Goal: Answer question/provide support

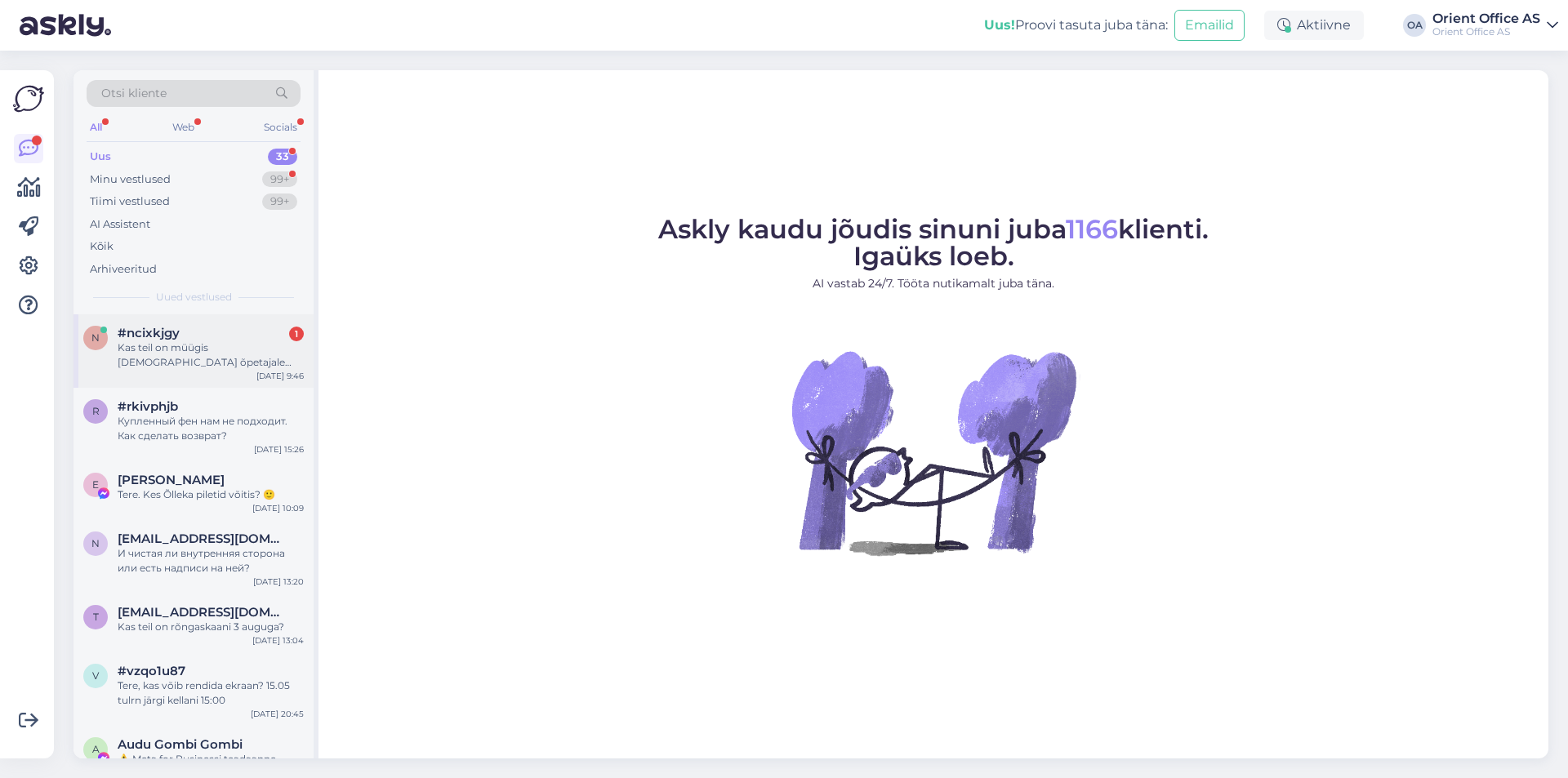
click at [271, 330] on div "#ncixkjgy 1" at bounding box center [211, 334] width 186 height 15
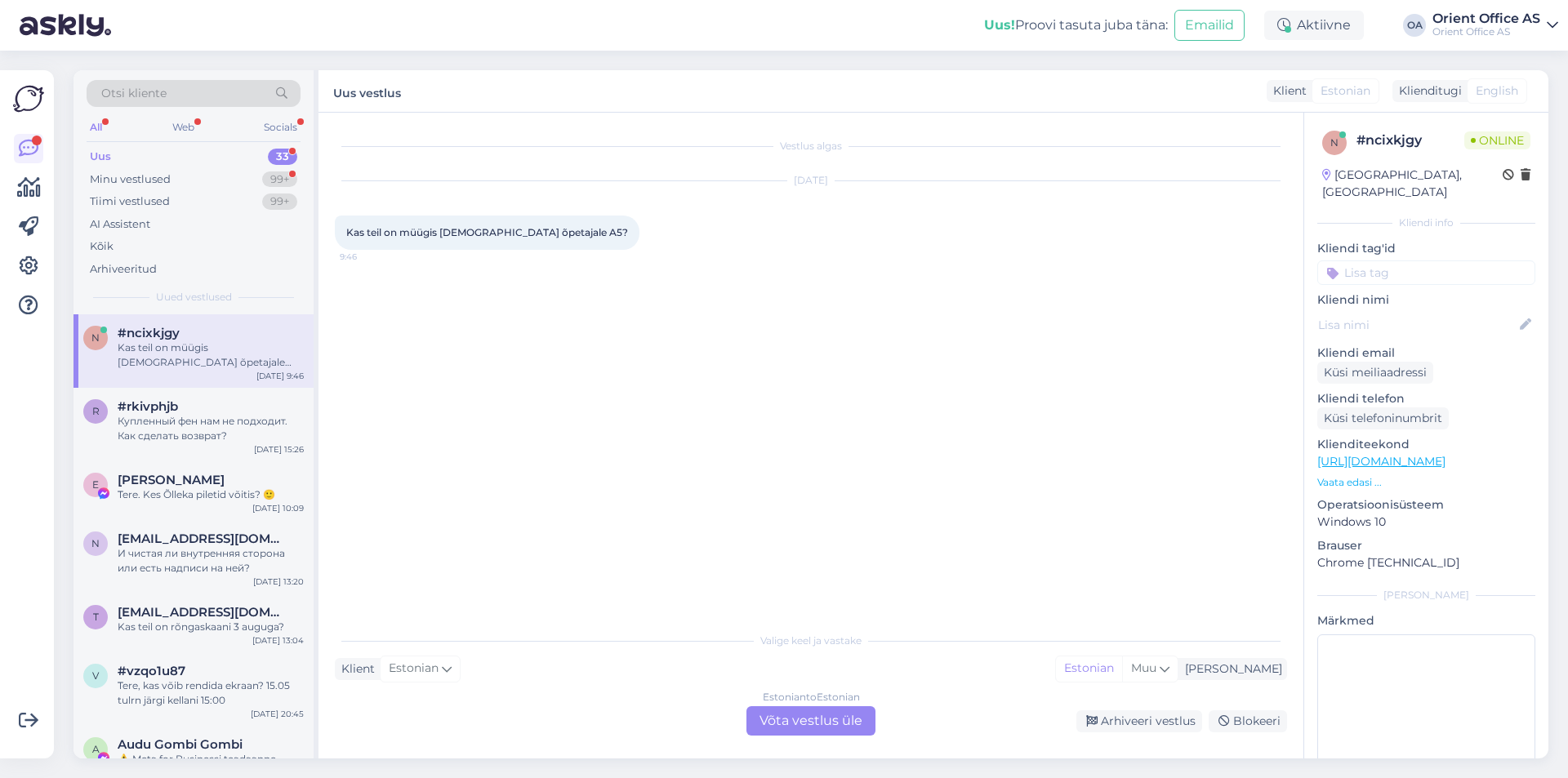
drag, startPoint x: 790, startPoint y: 716, endPoint x: 774, endPoint y: 718, distance: 16.1
click at [788, 716] on div "Estonian to Estonian Võta vestlus üle" at bounding box center [810, 721] width 129 height 29
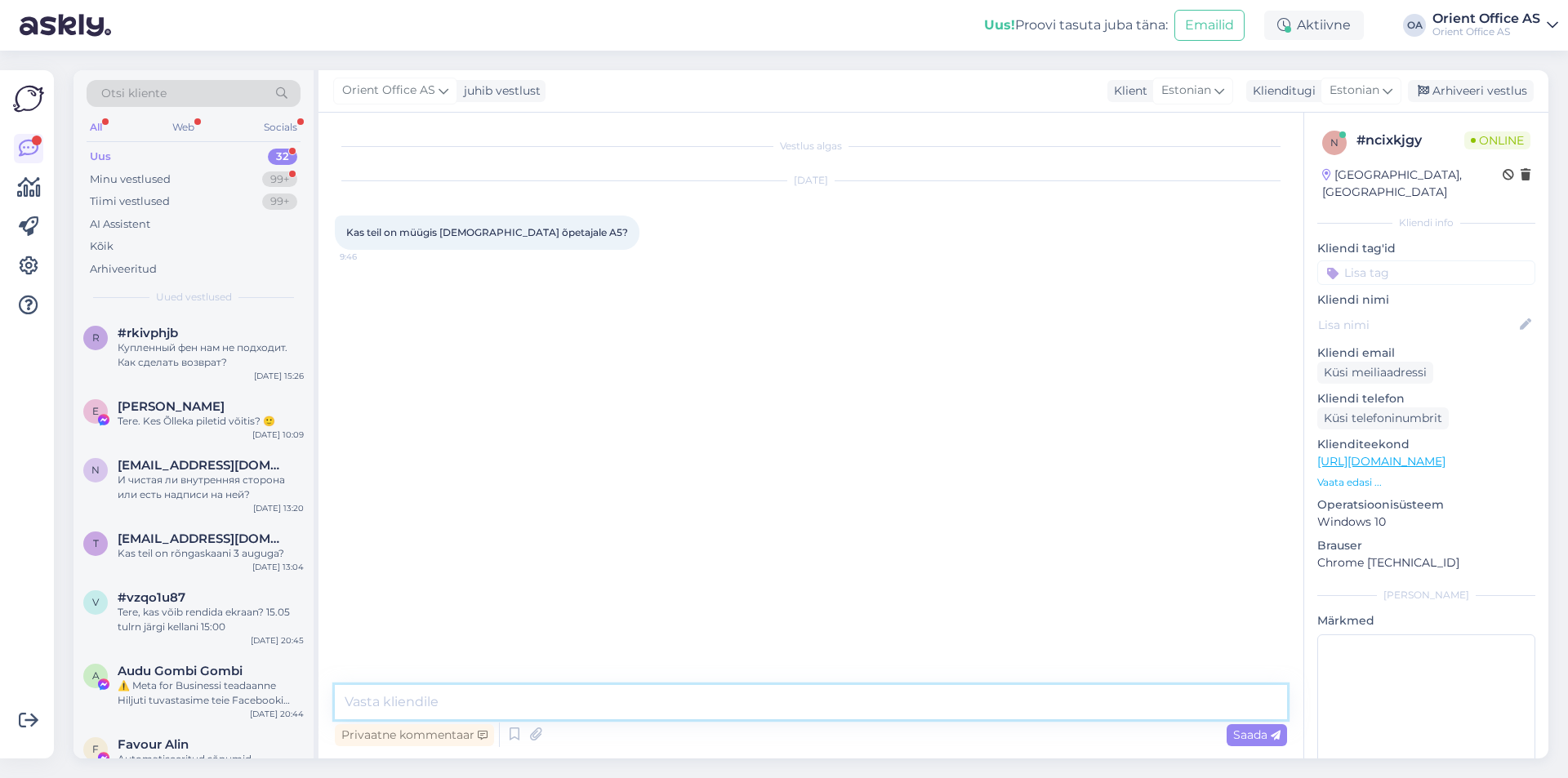
drag, startPoint x: 530, startPoint y: 711, endPoint x: 526, endPoint y: 704, distance: 8.1
click at [528, 707] on textarea at bounding box center [810, 702] width 952 height 34
type textarea "Tere!"
click at [533, 694] on textarea at bounding box center [810, 702] width 952 height 34
paste textarea "[URL][DOMAIN_NAME][DATE]"
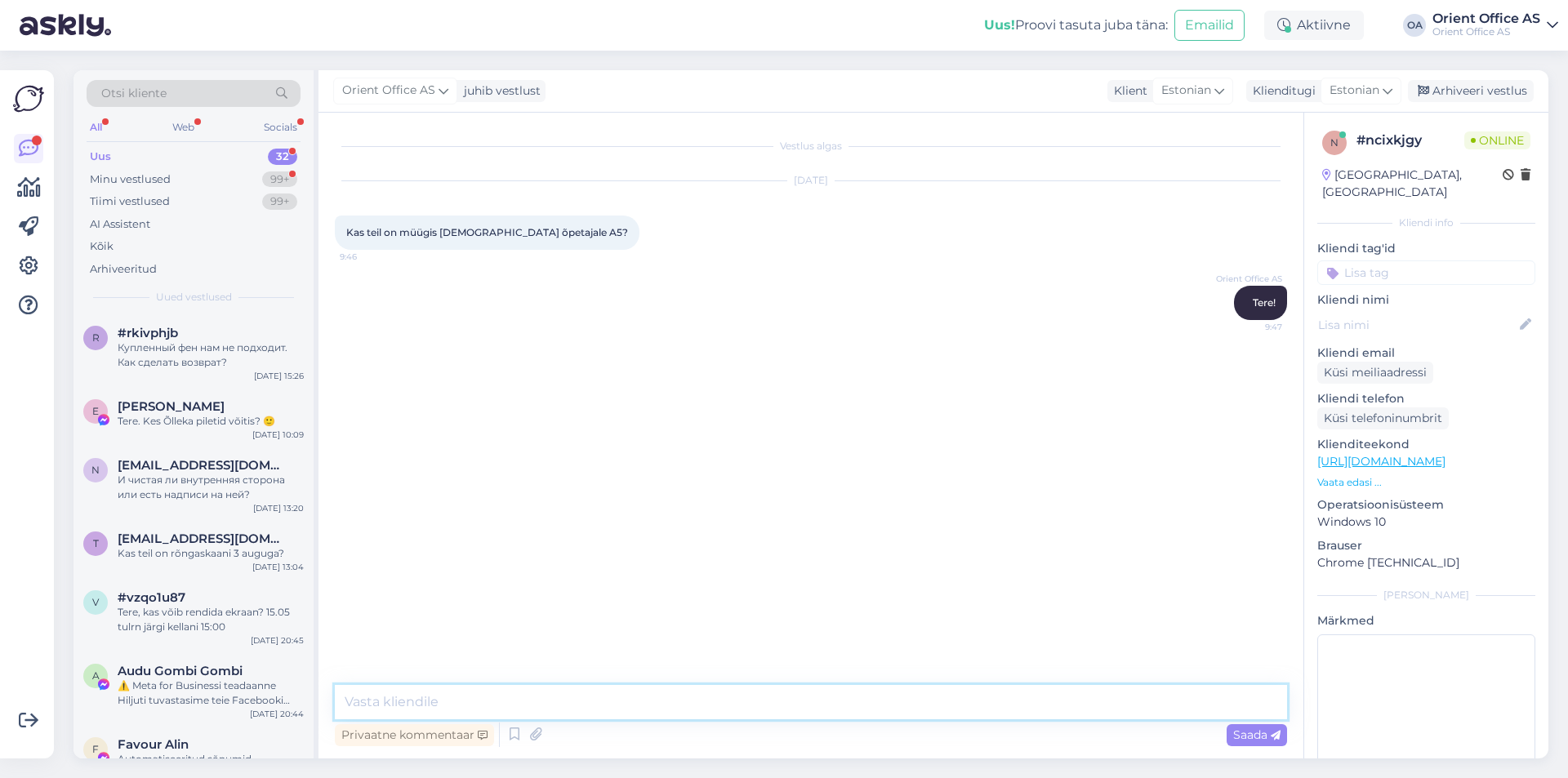
type textarea "[URL][DOMAIN_NAME][DATE]"
type textarea "kas selline asi võib s"
type textarea "kas selline võiks sobida"
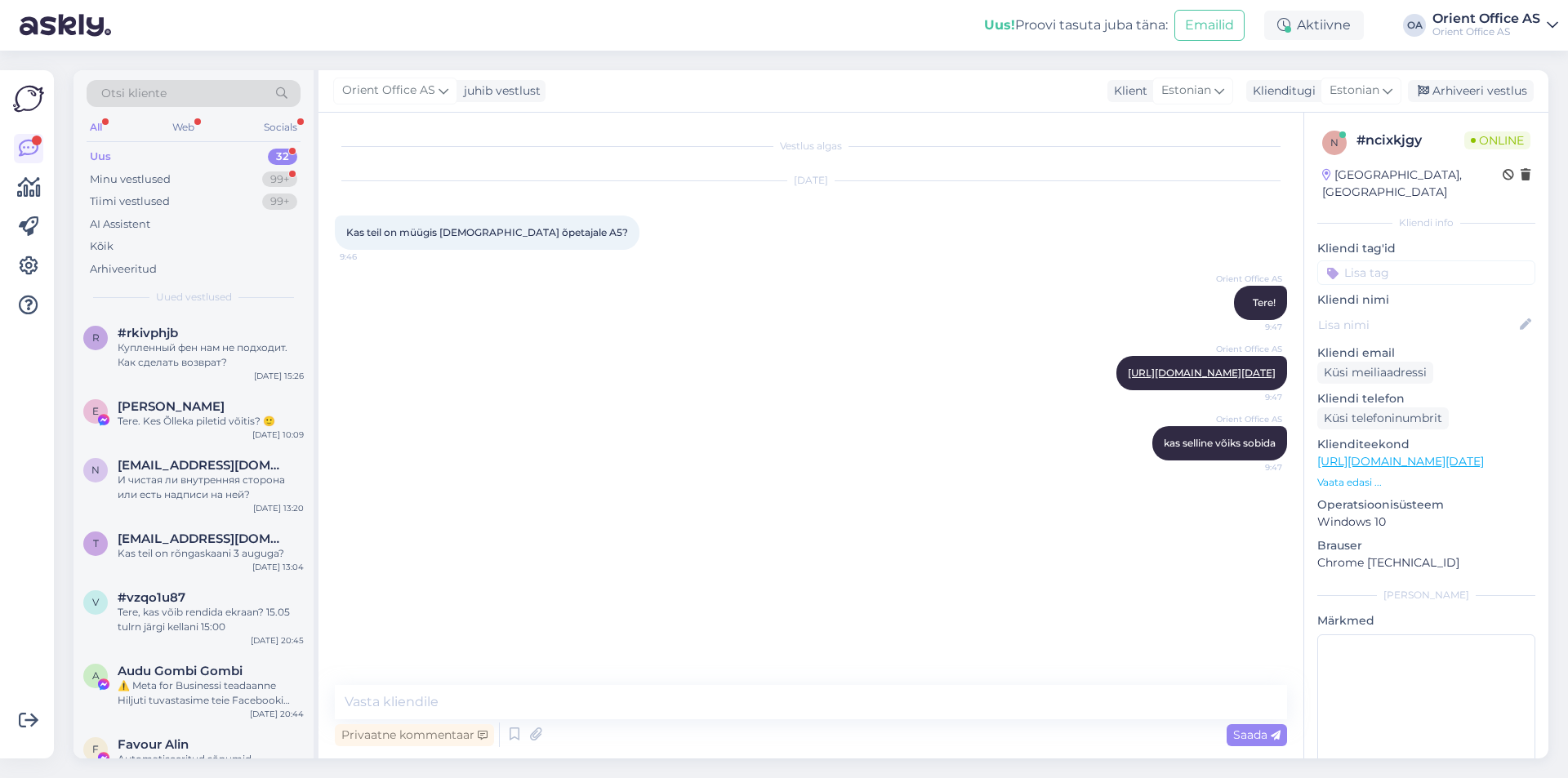
click at [1484, 454] on link "[URL][DOMAIN_NAME][DATE]" at bounding box center [1400, 462] width 166 height 15
click at [458, 694] on textarea at bounding box center [810, 702] width 952 height 34
click at [457, 694] on textarea at bounding box center [810, 702] width 952 height 34
click at [534, 704] on textarea at bounding box center [810, 702] width 952 height 34
paste textarea "[URL][DOMAIN_NAME]"
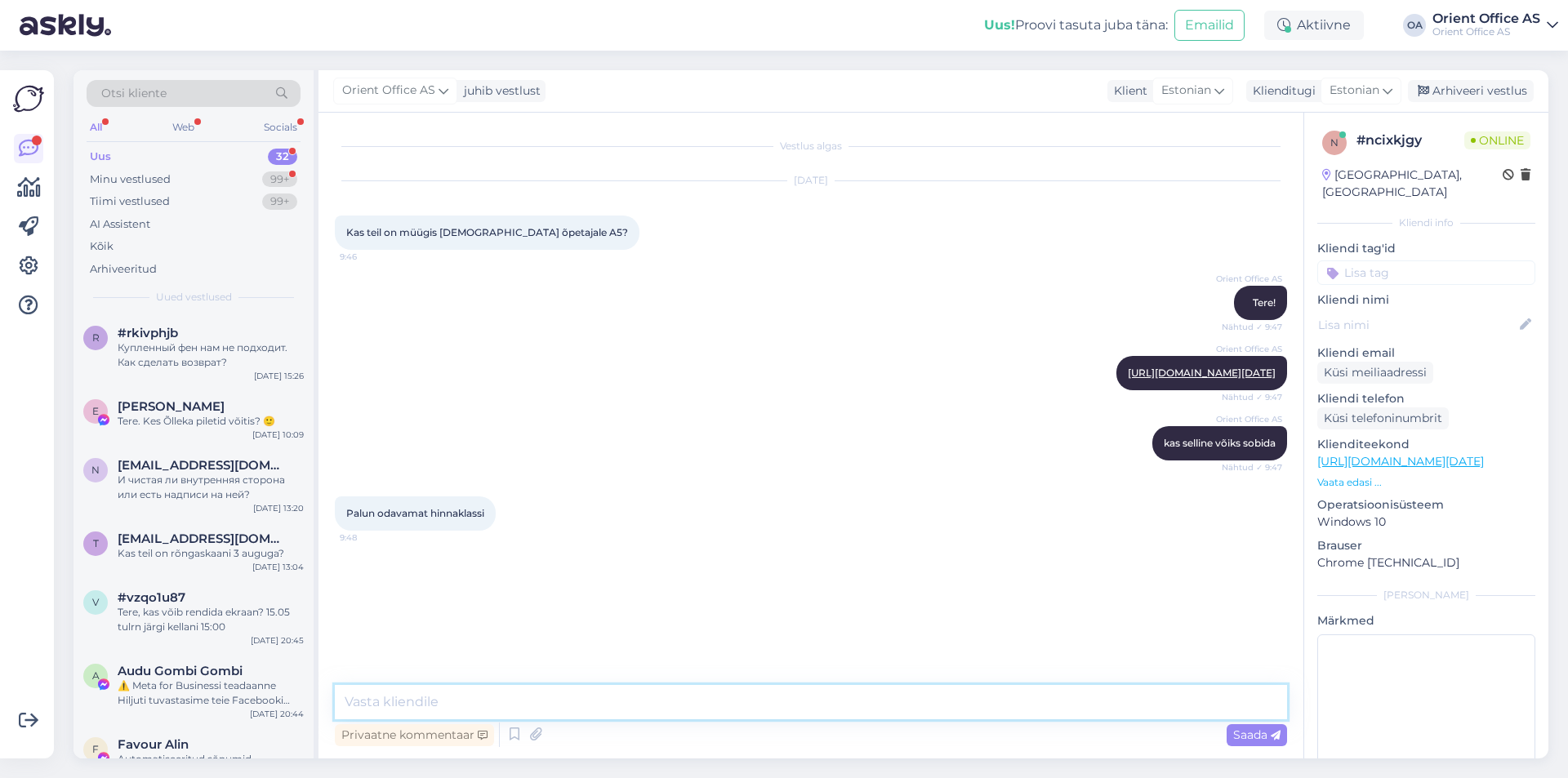
type textarea "[URL][DOMAIN_NAME]"
type textarea "äkki siit mõni"
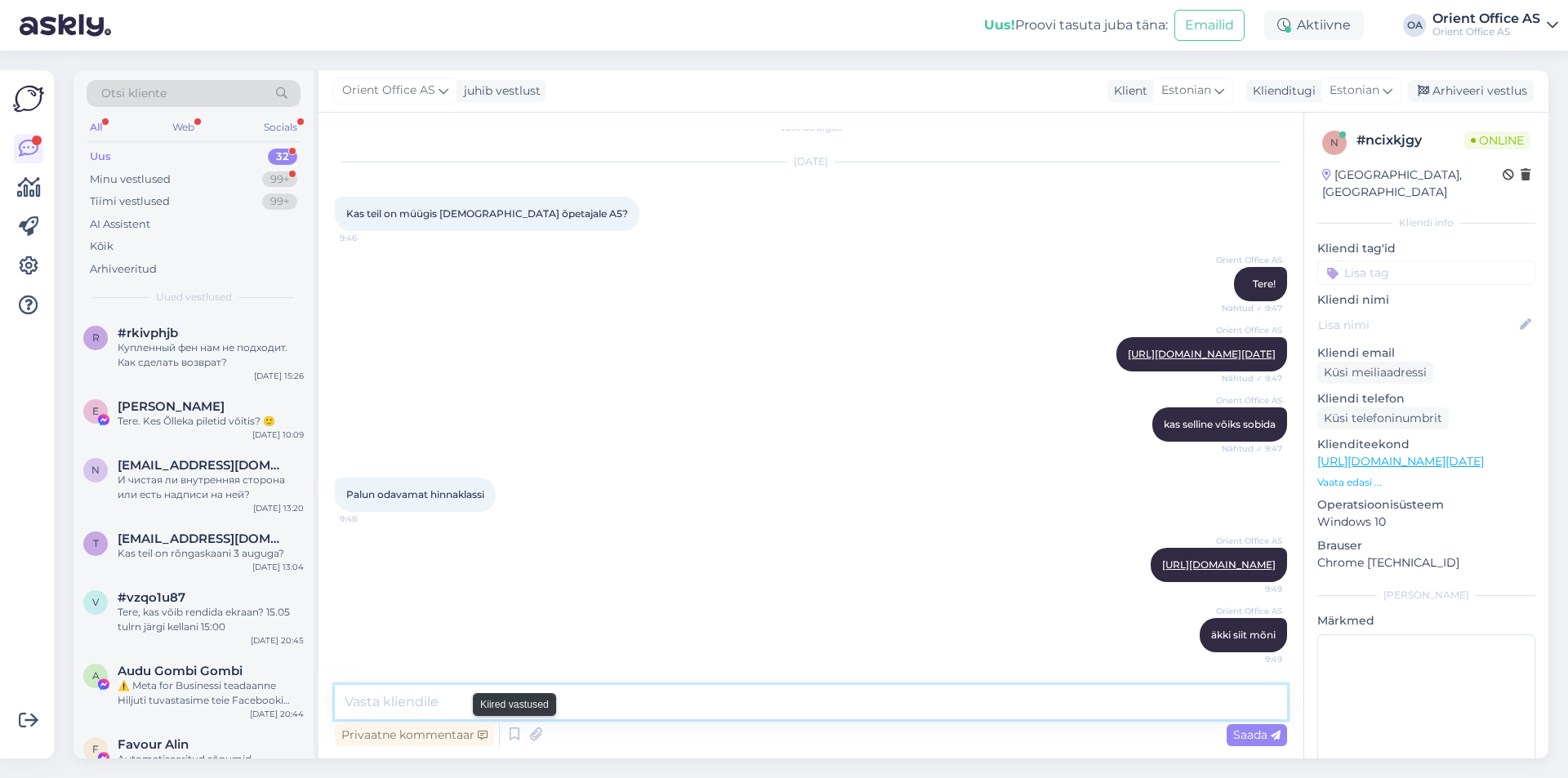
click at [498, 704] on textarea at bounding box center [810, 702] width 952 height 34
drag, startPoint x: 1219, startPoint y: 516, endPoint x: 1218, endPoint y: 533, distance: 17.0
click at [1219, 535] on span "Orient Office AS" at bounding box center [1249, 541] width 66 height 13
click at [1217, 559] on link "[URL][DOMAIN_NAME]" at bounding box center [1218, 565] width 114 height 13
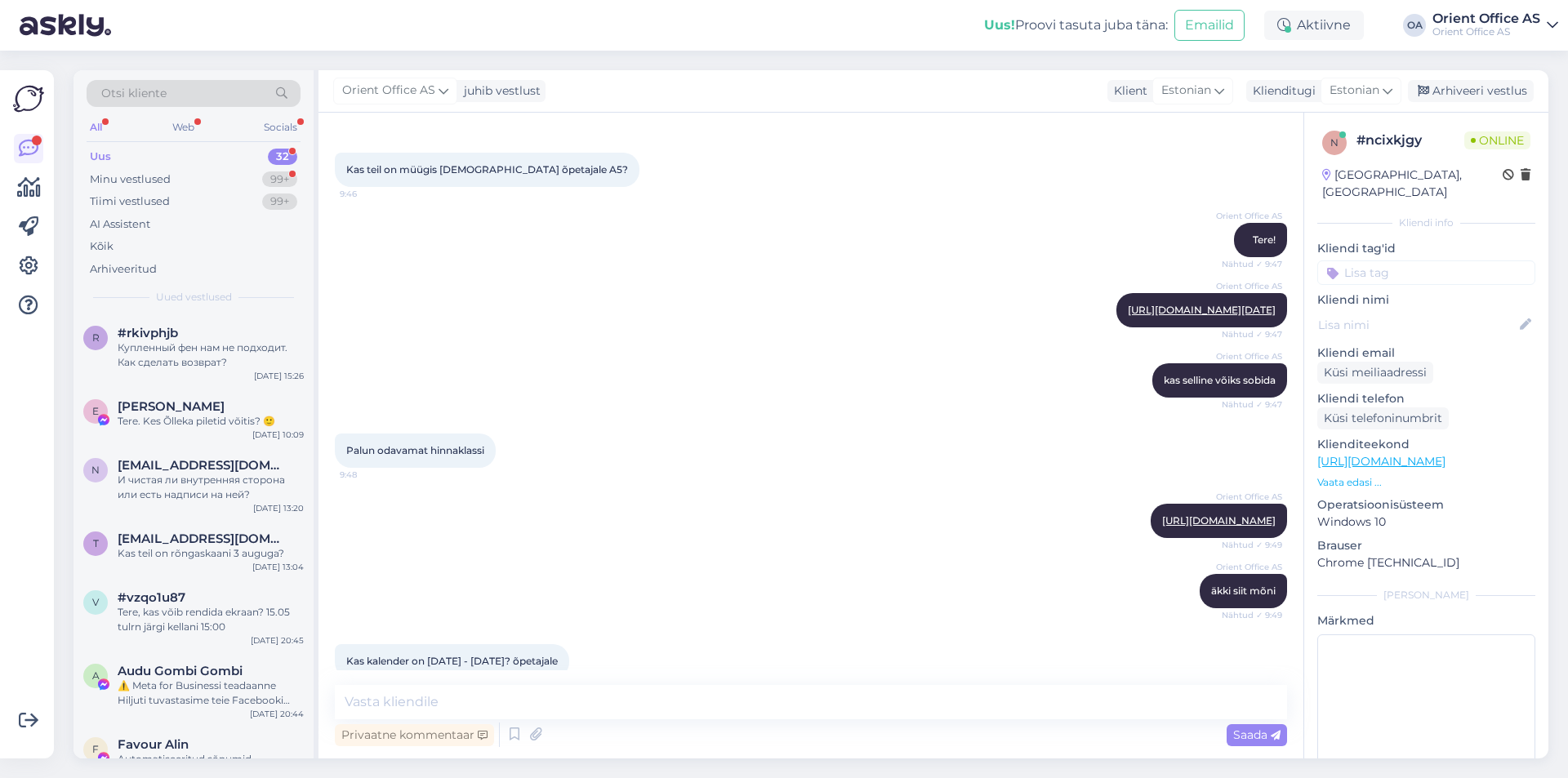
scroll to position [133, 0]
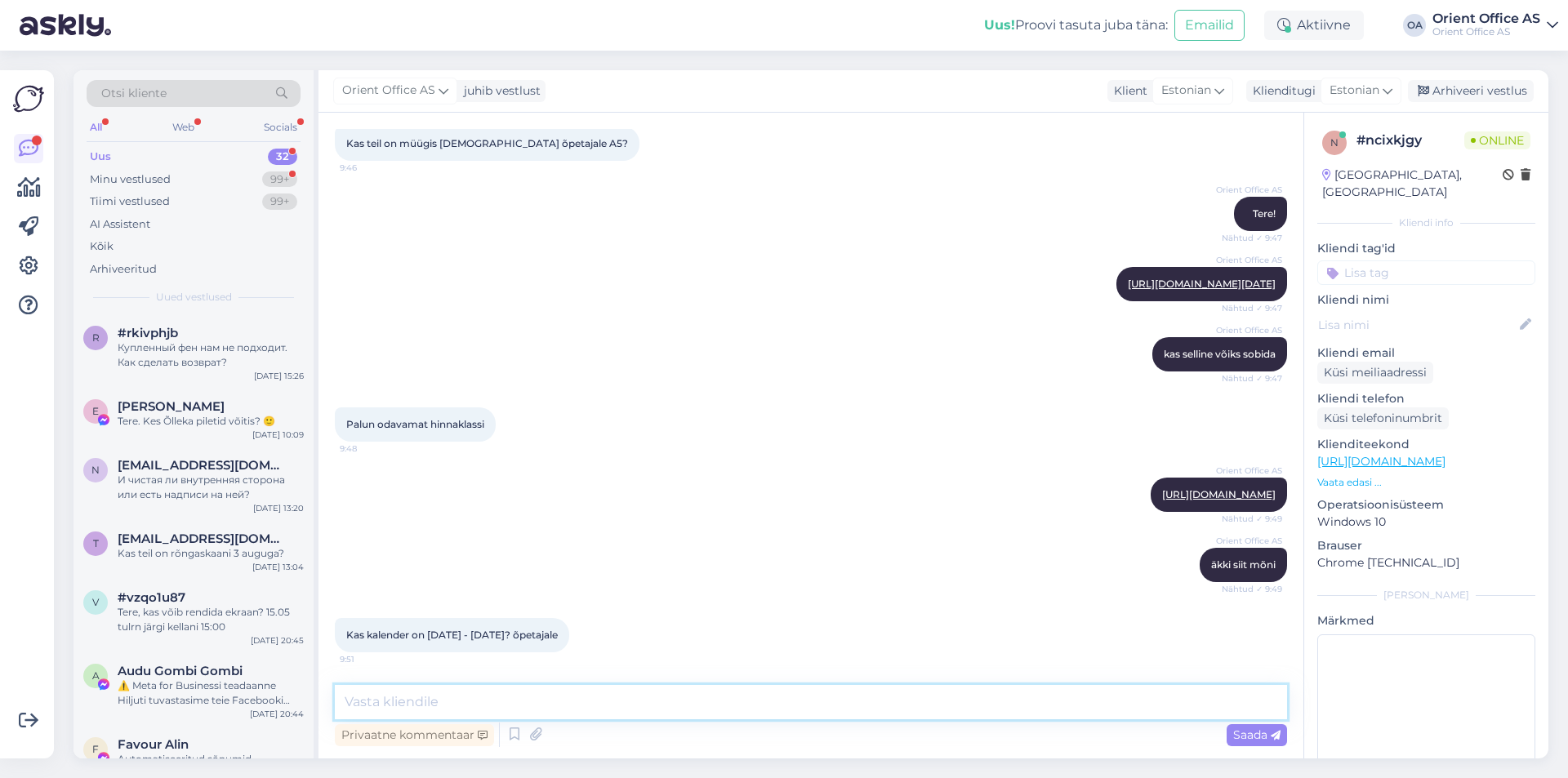
click at [406, 695] on textarea at bounding box center [810, 702] width 952 height 34
click at [1211, 489] on link "[URL][DOMAIN_NAME]" at bounding box center [1218, 494] width 114 height 13
click at [443, 688] on textarea at bounding box center [810, 702] width 952 height 34
type textarea "Uued ka"
type textarea "Saame tell"
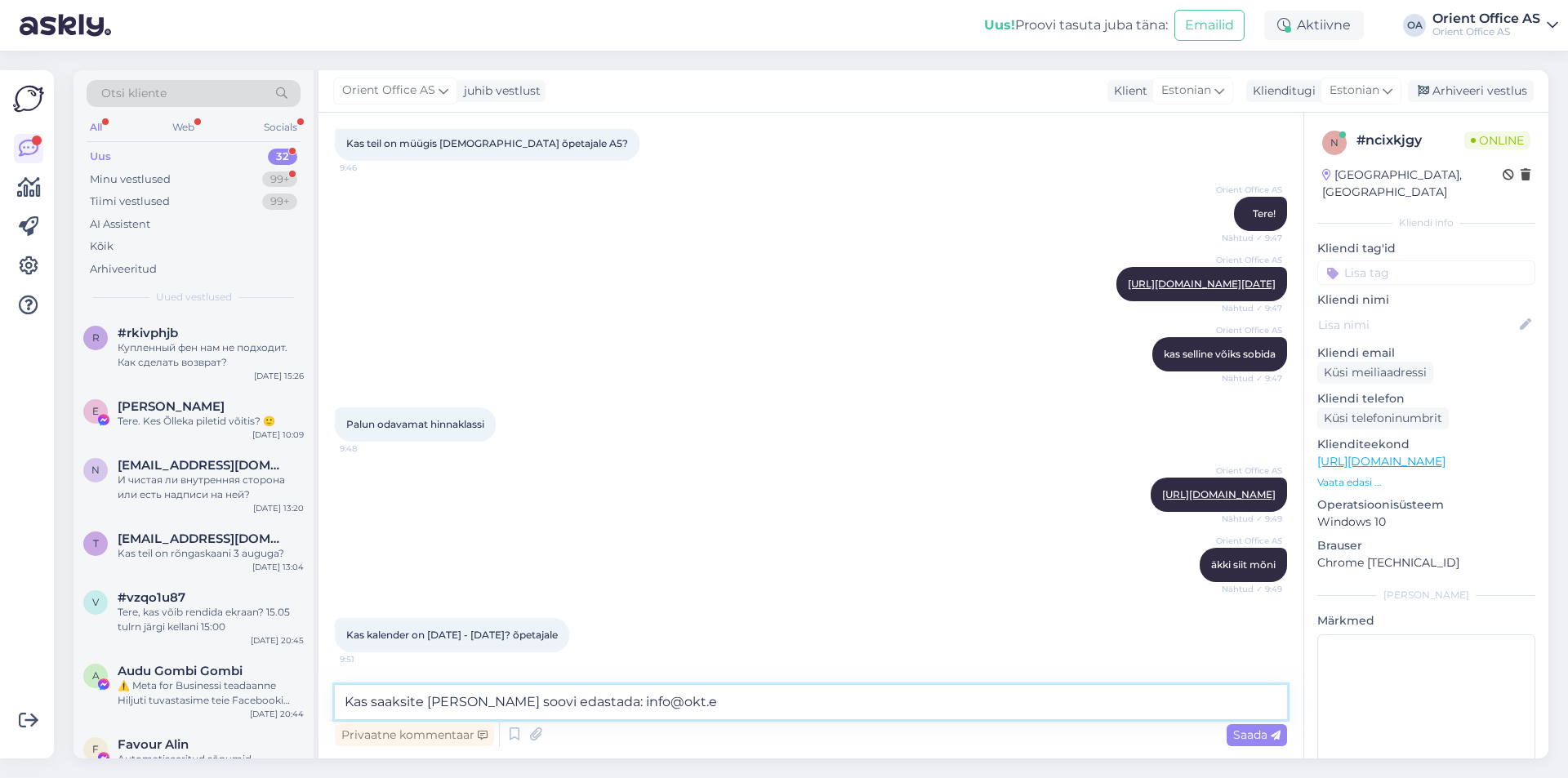
type textarea "Kas saaksite [PERSON_NAME] soovi edastada: [EMAIL_ADDRESS][DOMAIN_NAME]"
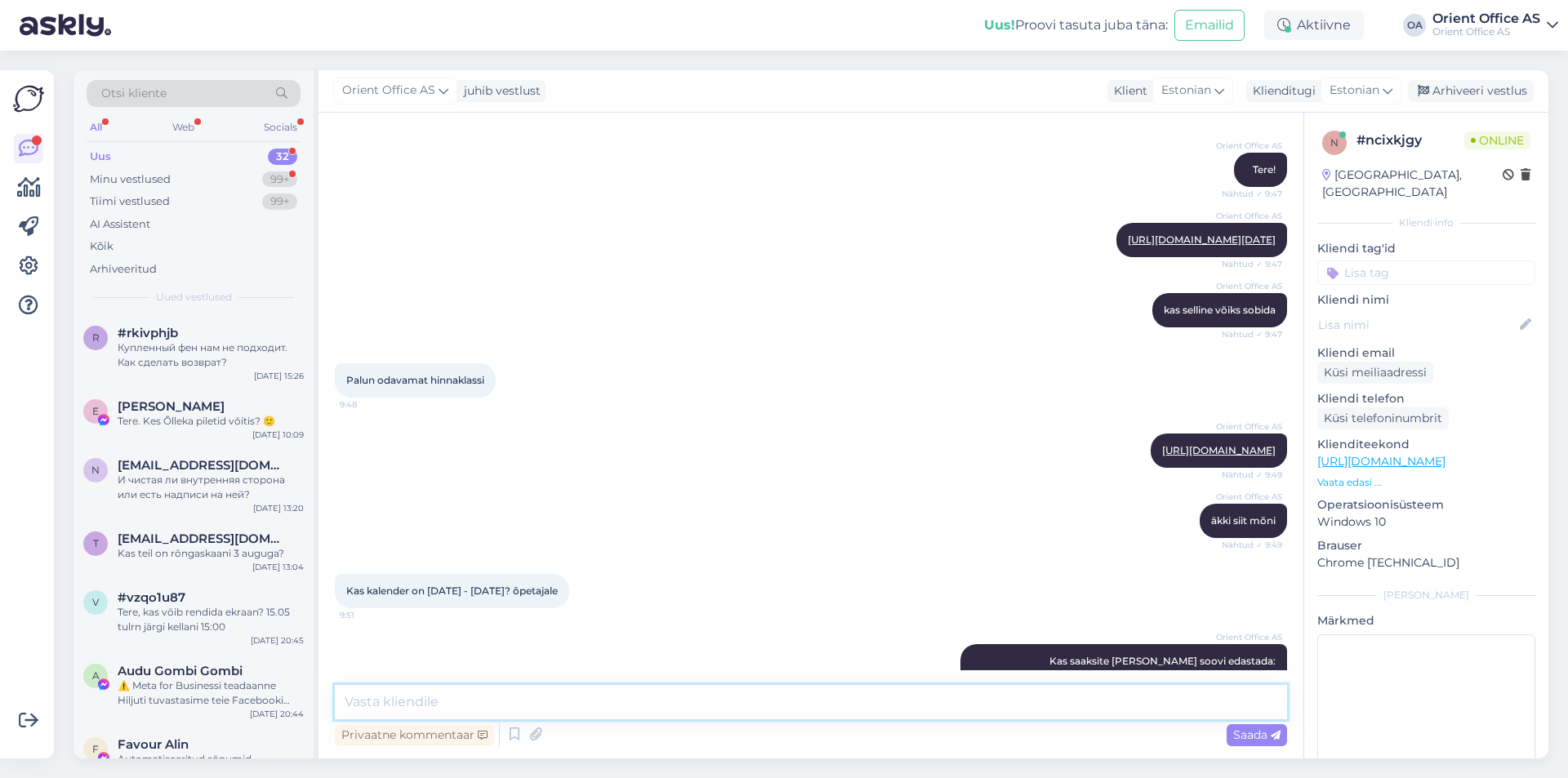
scroll to position [203, 0]
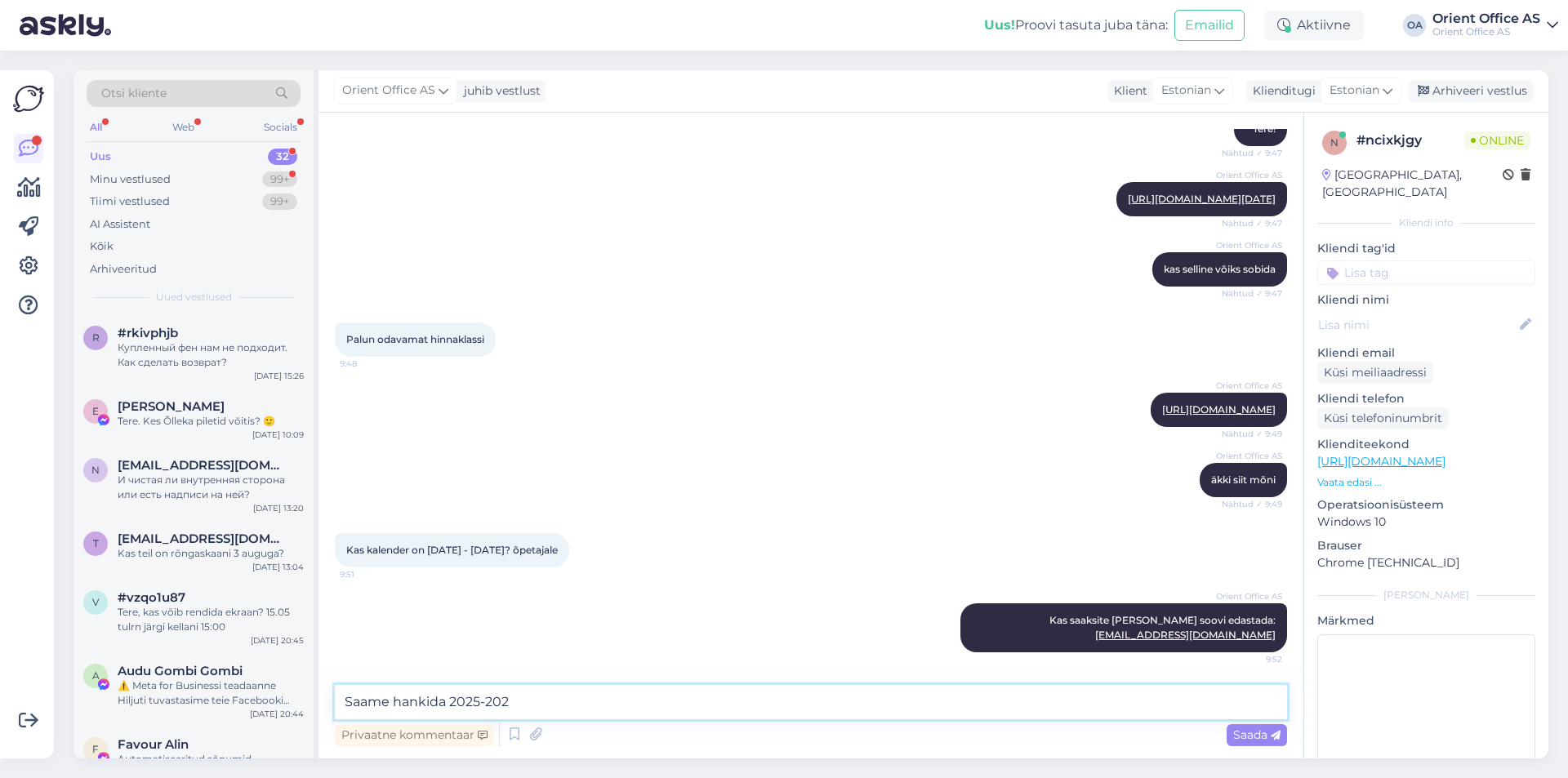
type textarea "Saame hankida [DATE]-[DATE]"
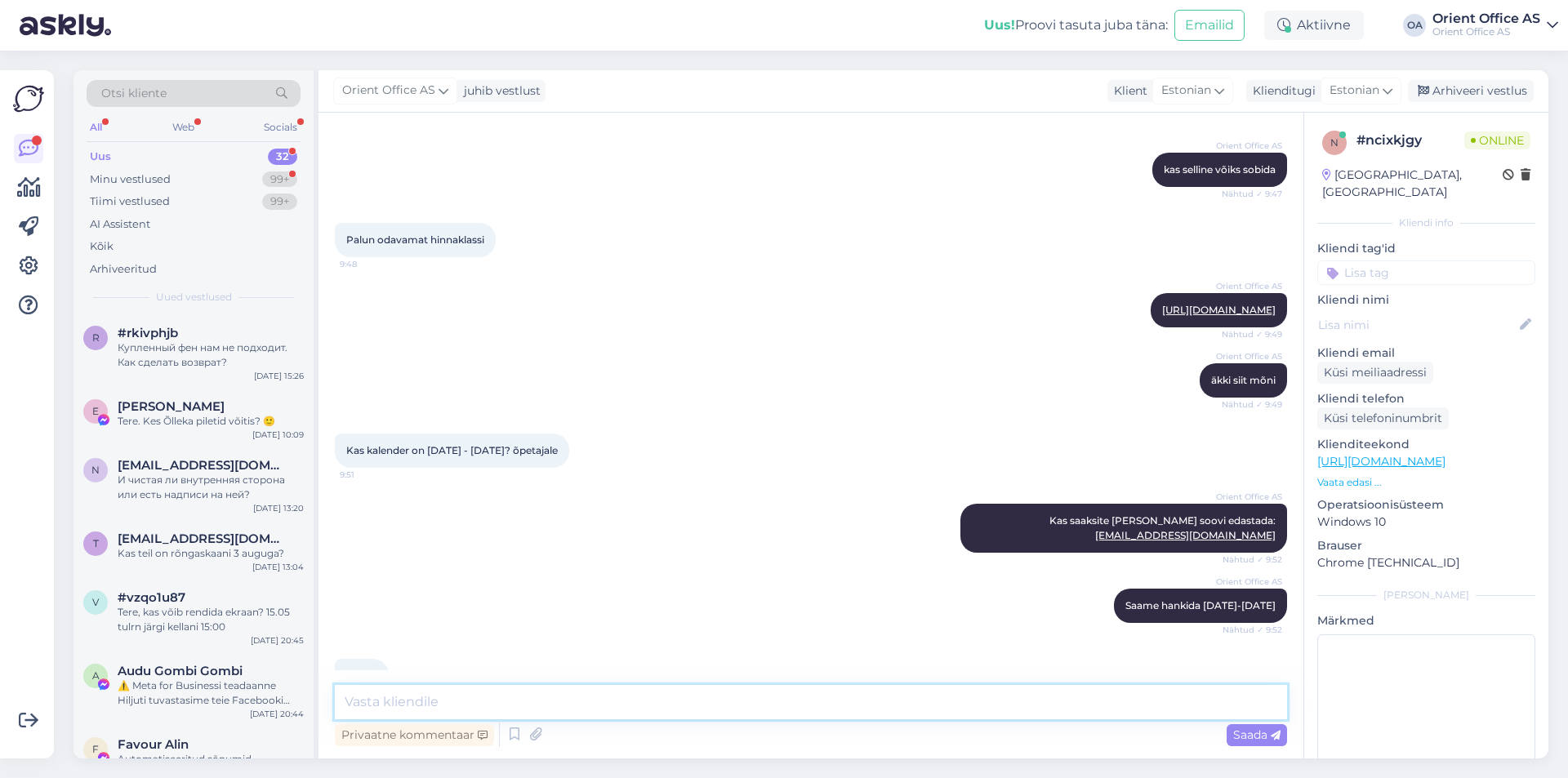
scroll to position [344, 0]
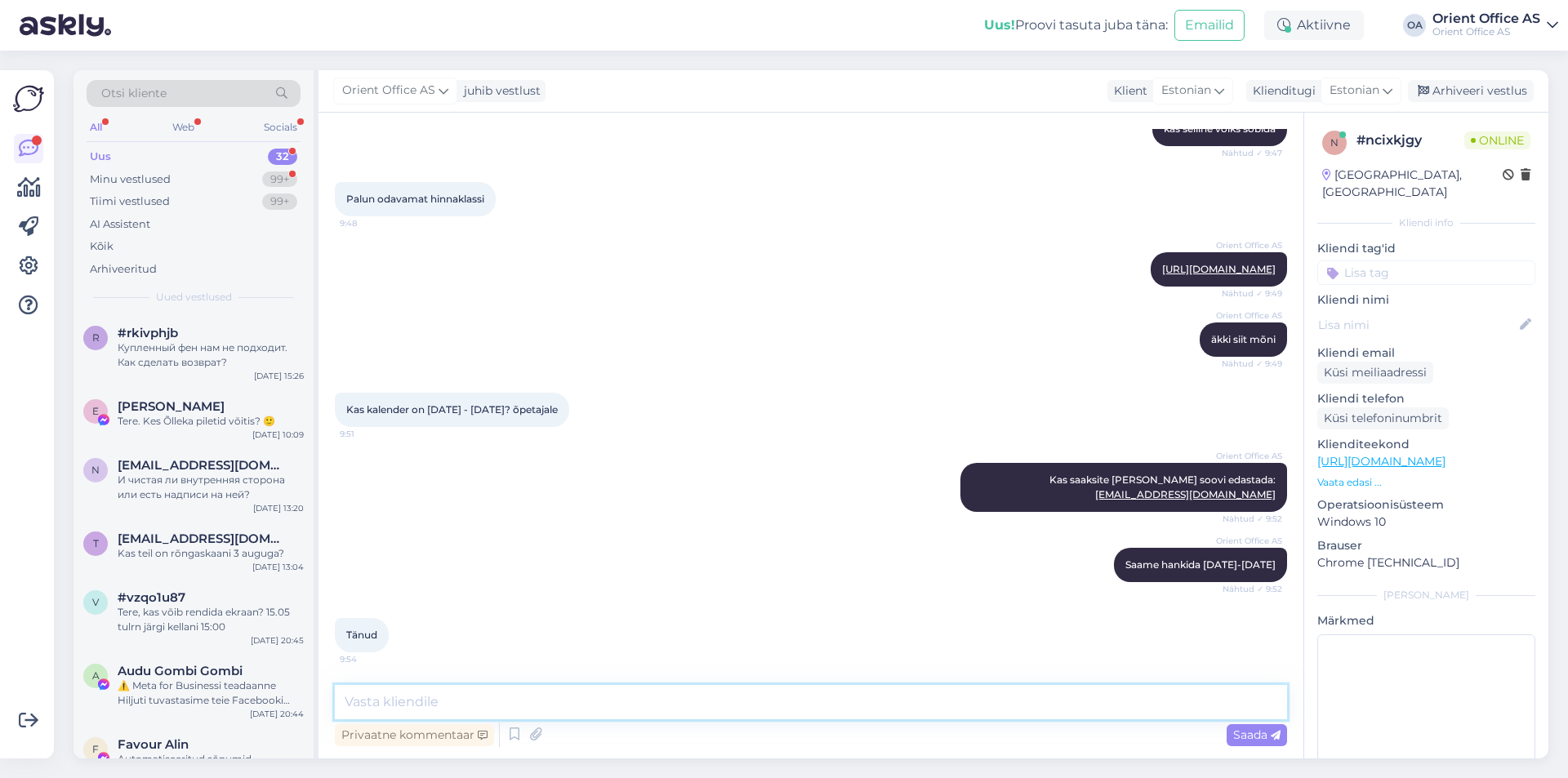
click at [498, 688] on textarea at bounding box center [810, 702] width 952 height 34
type textarea "Täname!"
